Goal: Information Seeking & Learning: Find specific fact

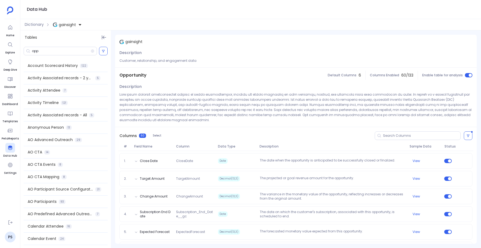
scroll to position [370, 0]
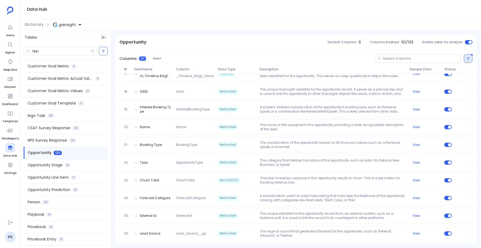
click at [465, 56] on button at bounding box center [468, 58] width 9 height 9
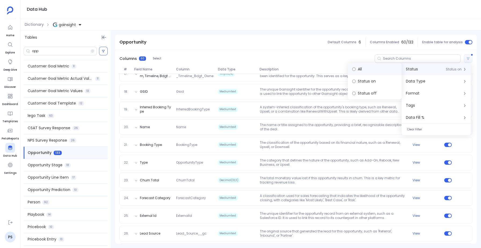
click at [385, 72] on label "All" at bounding box center [375, 69] width 54 height 12
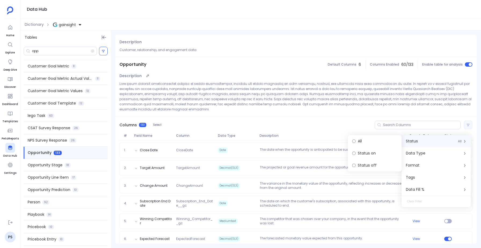
scroll to position [0, 0]
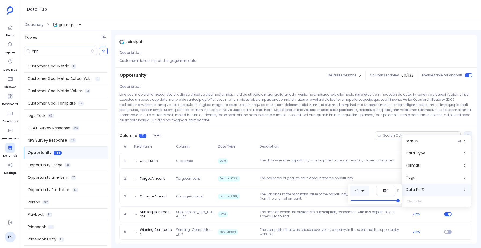
click at [351, 190] on button at bounding box center [359, 190] width 19 height 10
click at [383, 131] on span "equals to" at bounding box center [374, 131] width 17 height 6
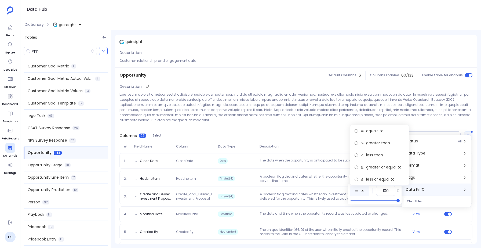
click at [294, 115] on p at bounding box center [295, 107] width 353 height 31
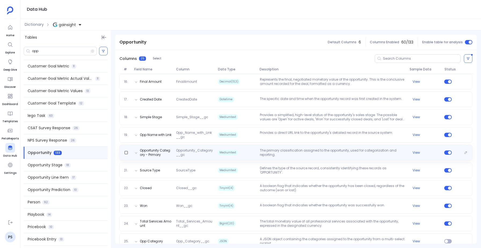
scroll to position [349, 0]
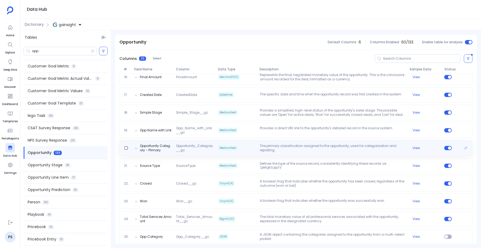
click at [264, 148] on div "Opportunity Category - Primary Opportunity_Category__gc Mediumtext The primary …" at bounding box center [295, 148] width 353 height 16
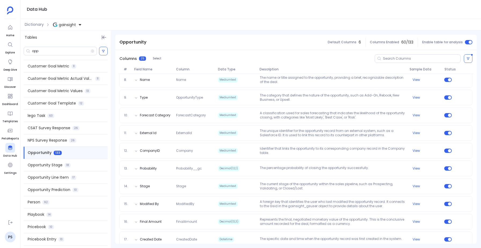
scroll to position [372, 0]
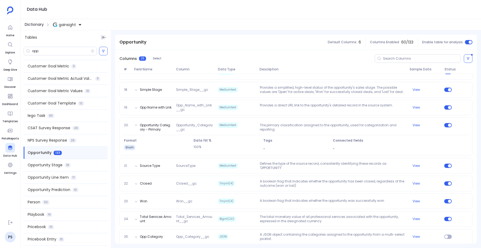
click at [30, 22] on span "Dictionary" at bounding box center [34, 25] width 19 height 6
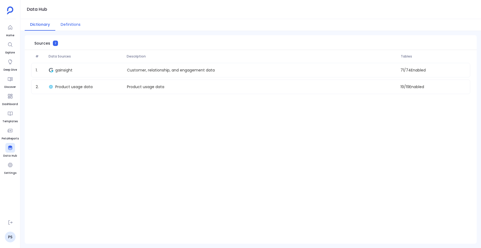
click at [63, 27] on button "Definitions" at bounding box center [70, 25] width 31 height 12
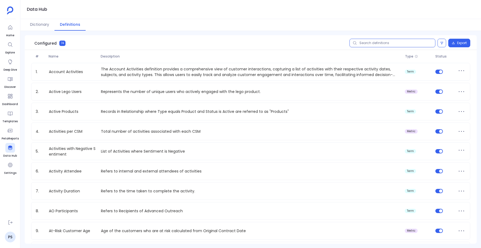
click at [371, 45] on input "text" at bounding box center [392, 43] width 86 height 9
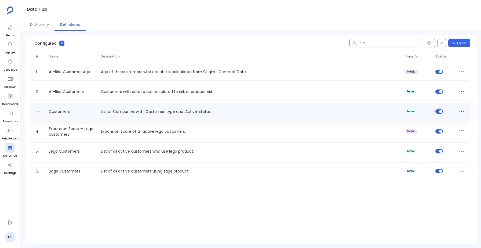
type input "cus"
click at [106, 116] on div "Customers List of Companies with 'Customer' type and 'Active' status term" at bounding box center [250, 112] width 439 height 18
